Goal: Information Seeking & Learning: Check status

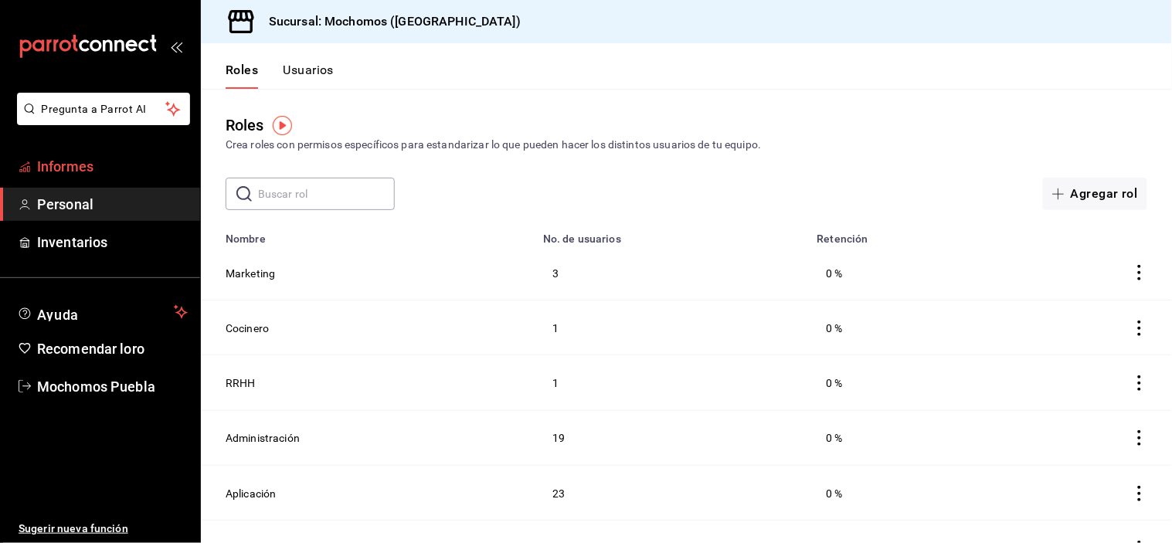
click at [137, 153] on link "Informes" at bounding box center [100, 166] width 200 height 33
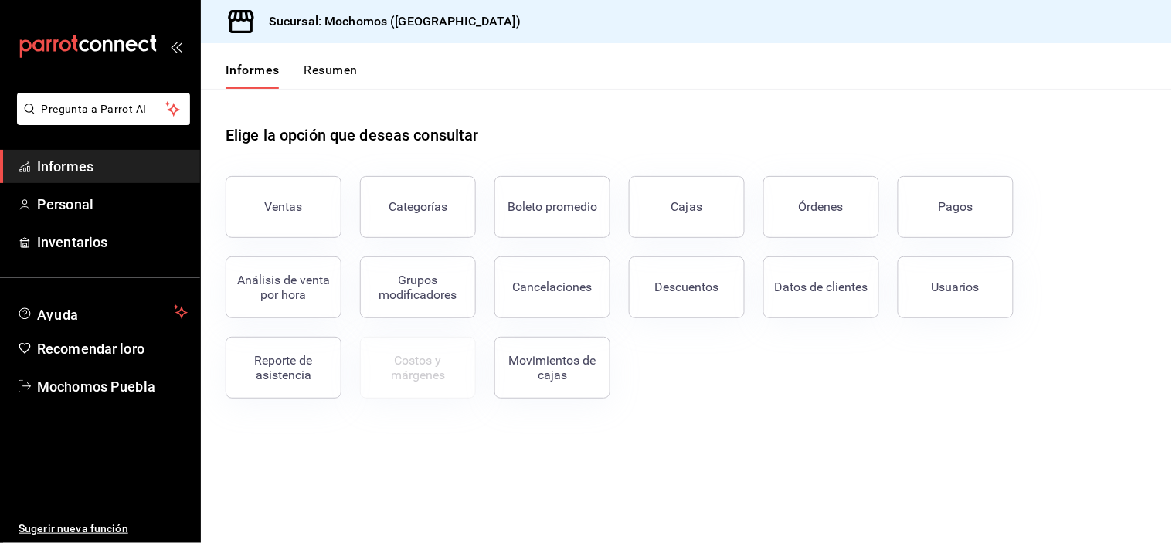
click at [969, 215] on button "Pagos" at bounding box center [956, 207] width 116 height 62
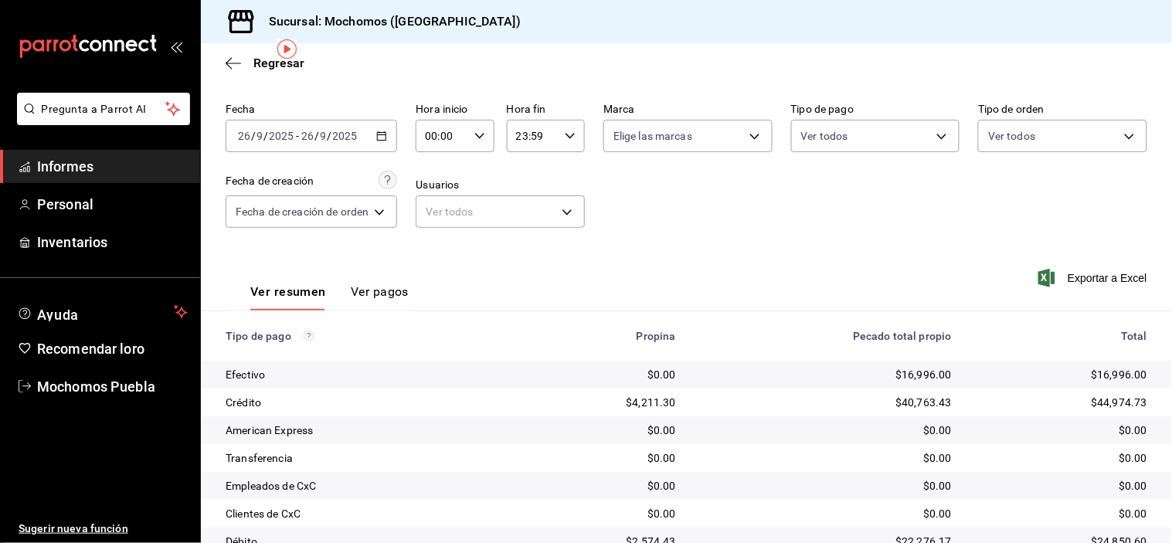
scroll to position [86, 0]
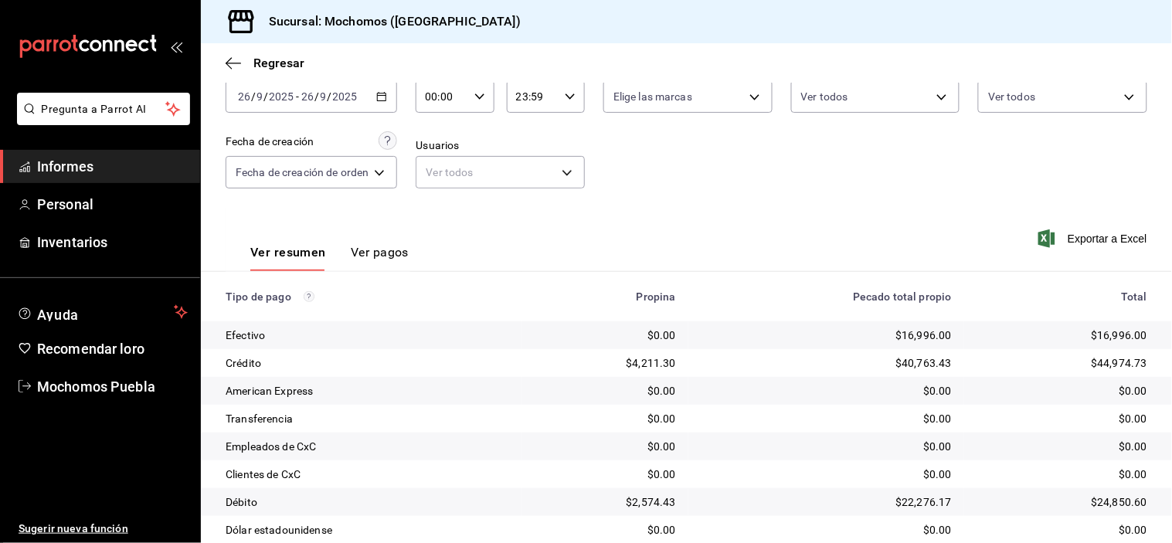
click at [441, 93] on input "00:00" at bounding box center [442, 96] width 52 height 31
click at [433, 172] on button "06" at bounding box center [437, 187] width 32 height 31
click at [778, 201] on div at bounding box center [586, 271] width 1172 height 543
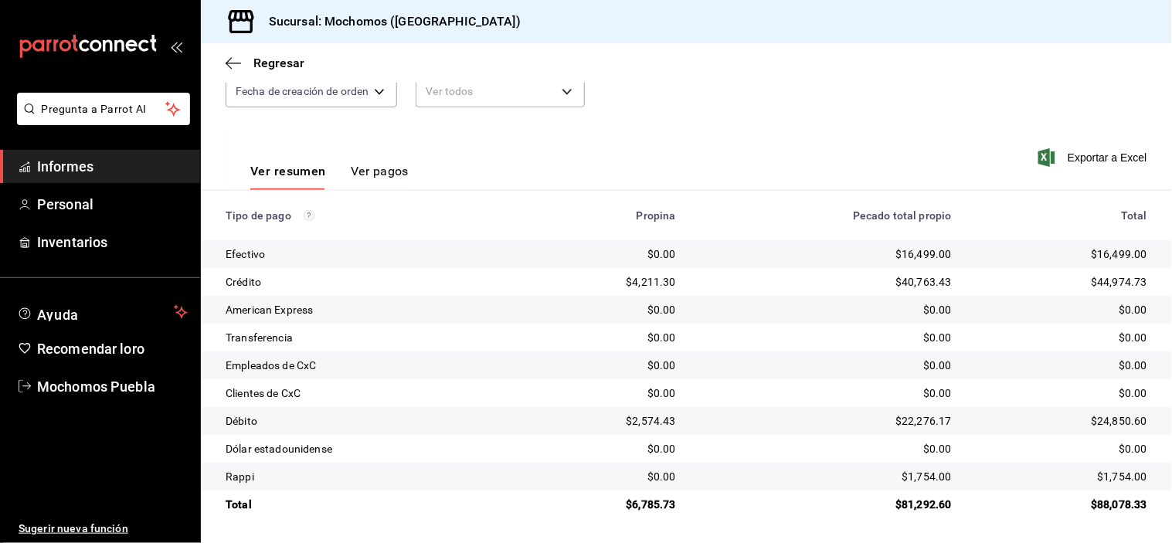
click at [1111, 278] on font "$44,974.73" at bounding box center [1120, 282] width 56 height 12
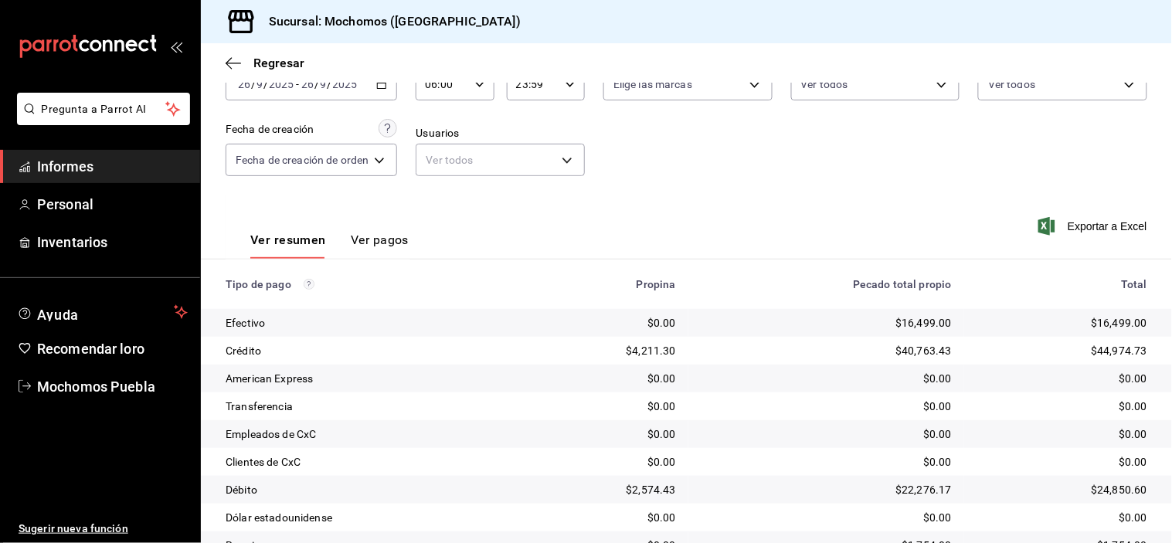
scroll to position [0, 0]
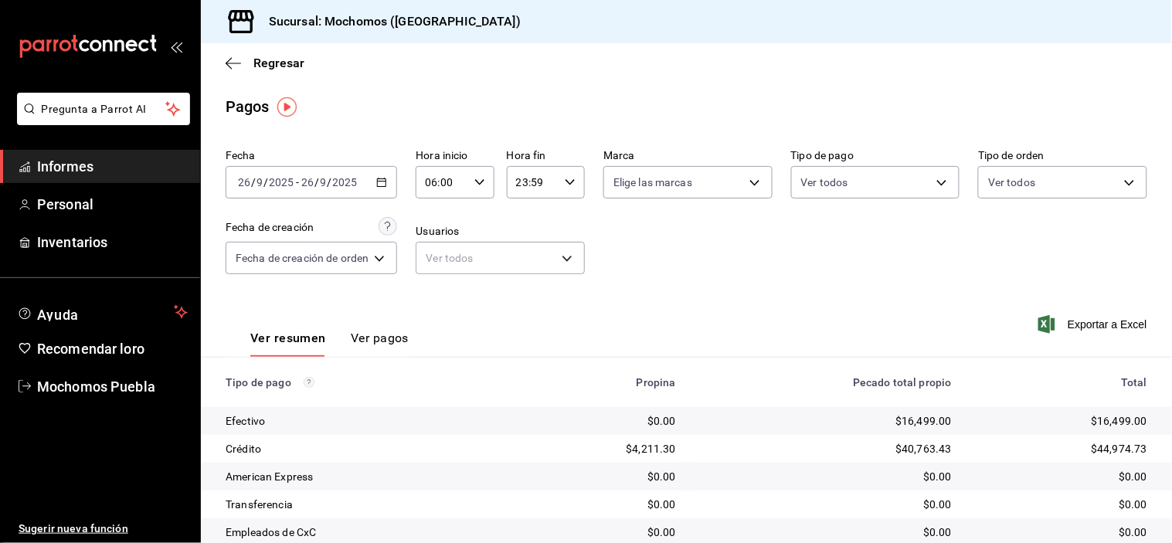
click at [477, 182] on \(Stroke\) "button" at bounding box center [479, 181] width 9 height 5
click at [433, 257] on font "07" at bounding box center [437, 262] width 12 height 12
type input "07:00"
click at [650, 264] on div at bounding box center [586, 271] width 1172 height 543
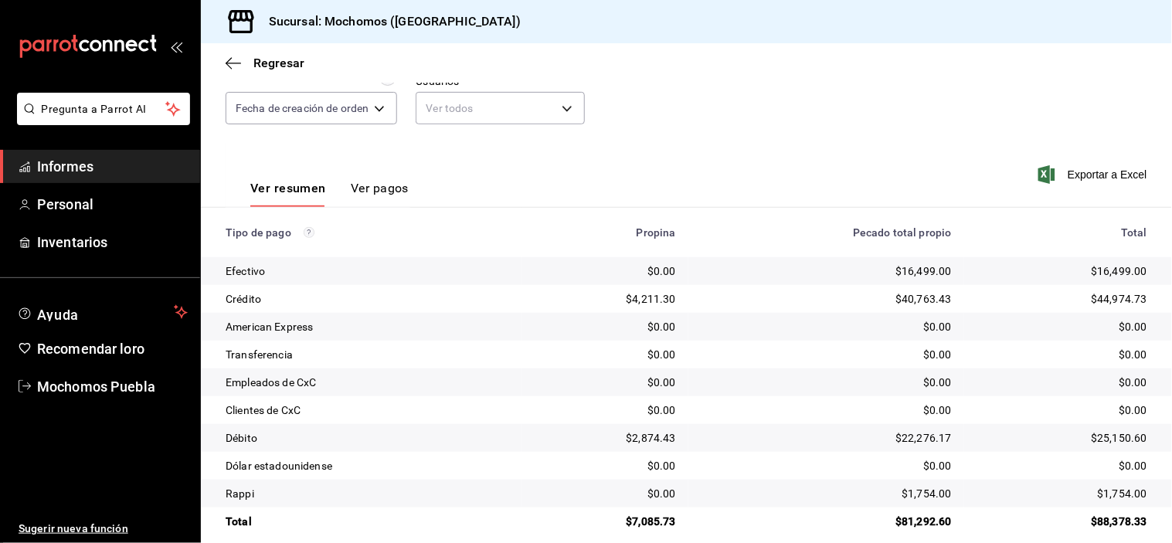
scroll to position [167, 0]
